Goal: Task Accomplishment & Management: Manage account settings

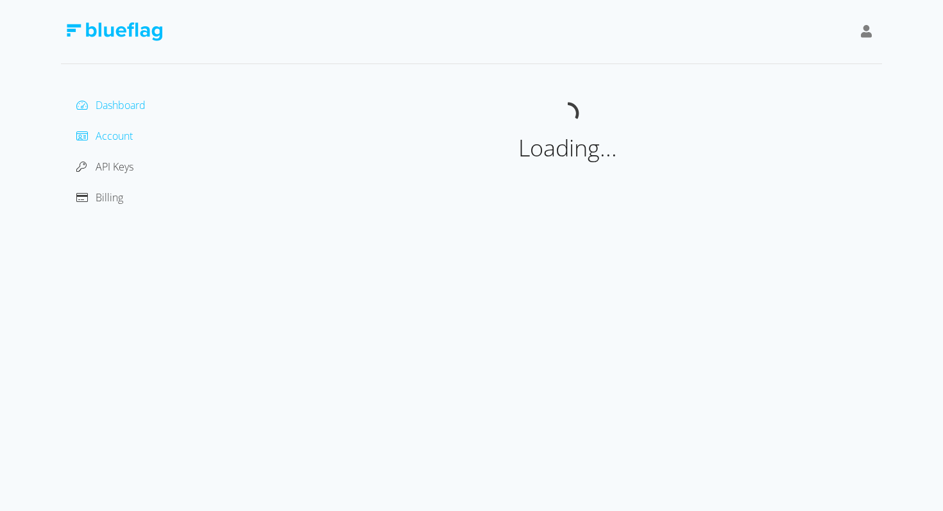
click at [126, 141] on span "Account" at bounding box center [114, 136] width 37 height 14
click at [120, 172] on span "API Keys" at bounding box center [115, 167] width 38 height 14
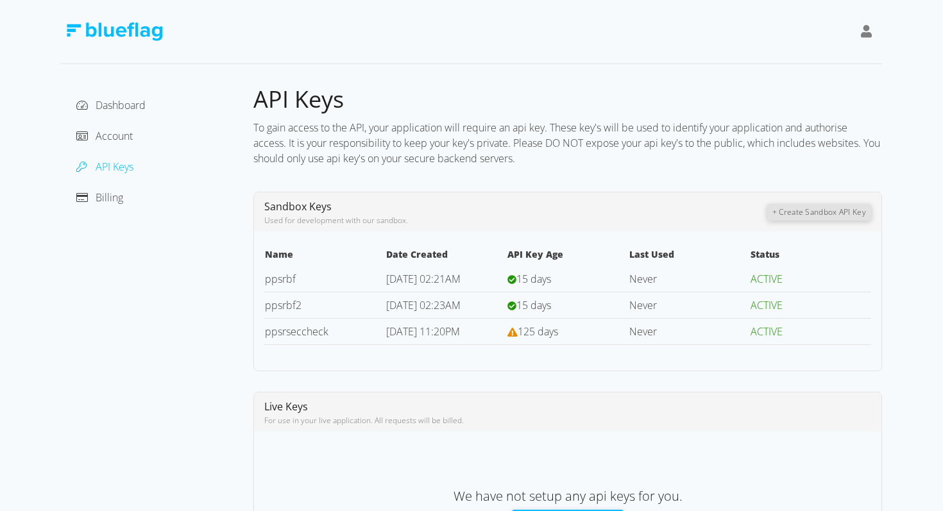
click at [118, 119] on div "Dashboard Account API Keys Billing" at bounding box center [157, 151] width 172 height 113
click at [867, 35] on icon at bounding box center [867, 31] width 12 height 13
click at [787, 101] on div "Sign Out" at bounding box center [808, 99] width 108 height 13
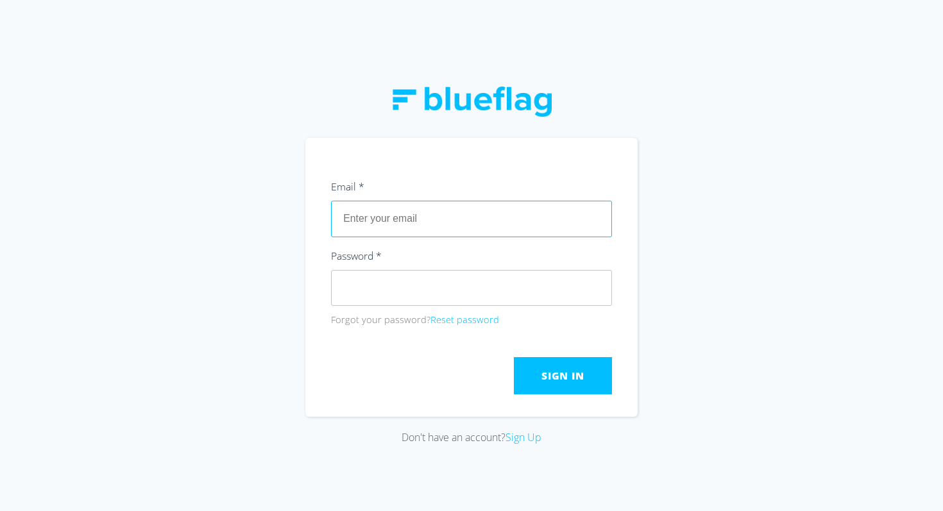
click at [474, 219] on input "text" at bounding box center [471, 219] width 281 height 36
click at [489, 158] on section "Email * Password * Forgot your password? Reset password Submit Sign In" at bounding box center [471, 277] width 332 height 279
click at [480, 118] on div at bounding box center [471, 102] width 160 height 72
click at [480, 71] on div at bounding box center [471, 102] width 160 height 72
click at [477, 221] on input "text" at bounding box center [471, 219] width 281 height 36
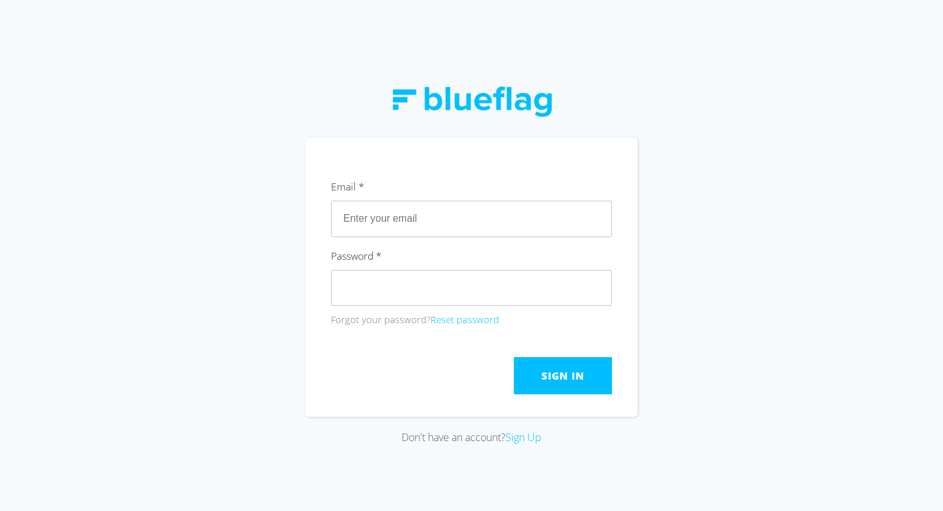
click at [477, 187] on div "Email *" at bounding box center [471, 189] width 281 height 23
click at [471, 171] on section "Email * Password * Forgot your password? Reset password Submit Sign In" at bounding box center [471, 277] width 332 height 279
